Goal: Check status: Check status

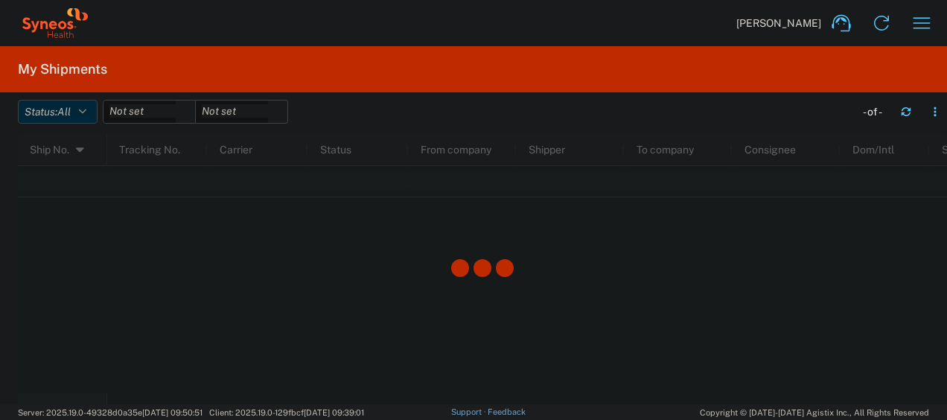
click at [97, 116] on button "Status: All" at bounding box center [58, 112] width 80 height 24
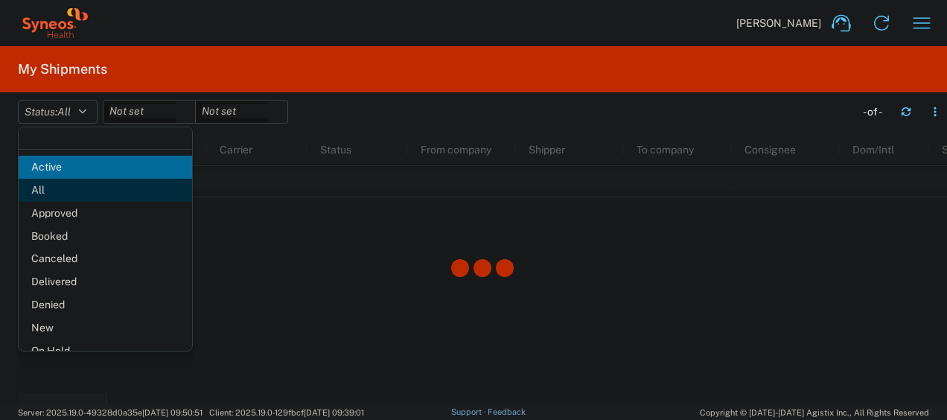
click at [74, 192] on span "All" at bounding box center [105, 190] width 173 height 23
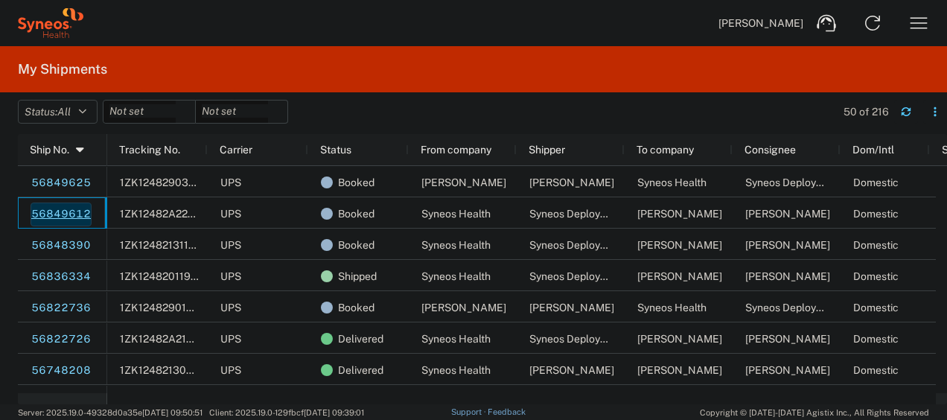
click at [54, 215] on link "56849612" at bounding box center [61, 214] width 61 height 24
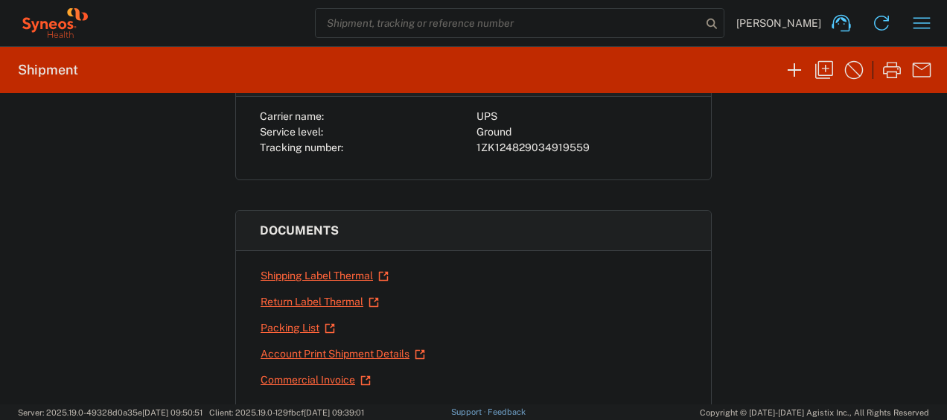
scroll to position [146, 0]
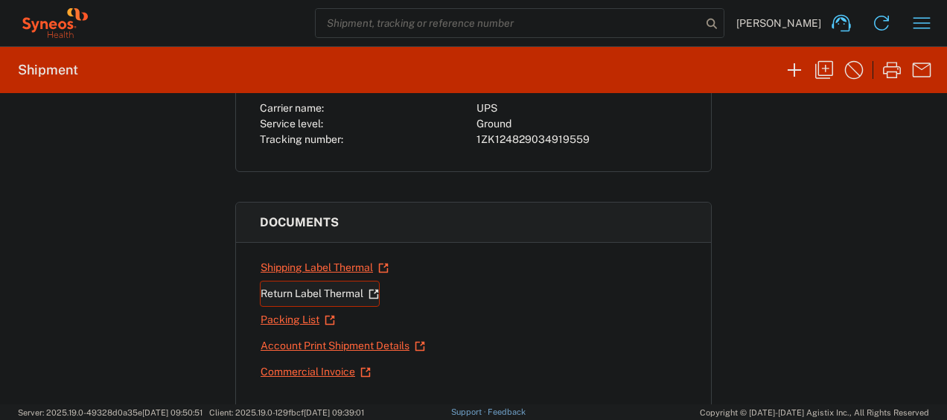
click at [327, 283] on link "Return Label Thermal" at bounding box center [320, 294] width 120 height 26
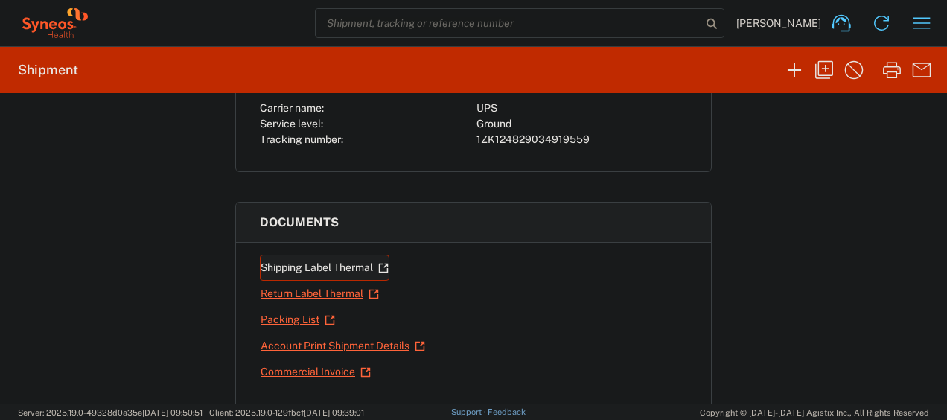
click at [315, 265] on link "Shipping Label Thermal" at bounding box center [324, 267] width 129 height 26
